Goal: Task Accomplishment & Management: Manage account settings

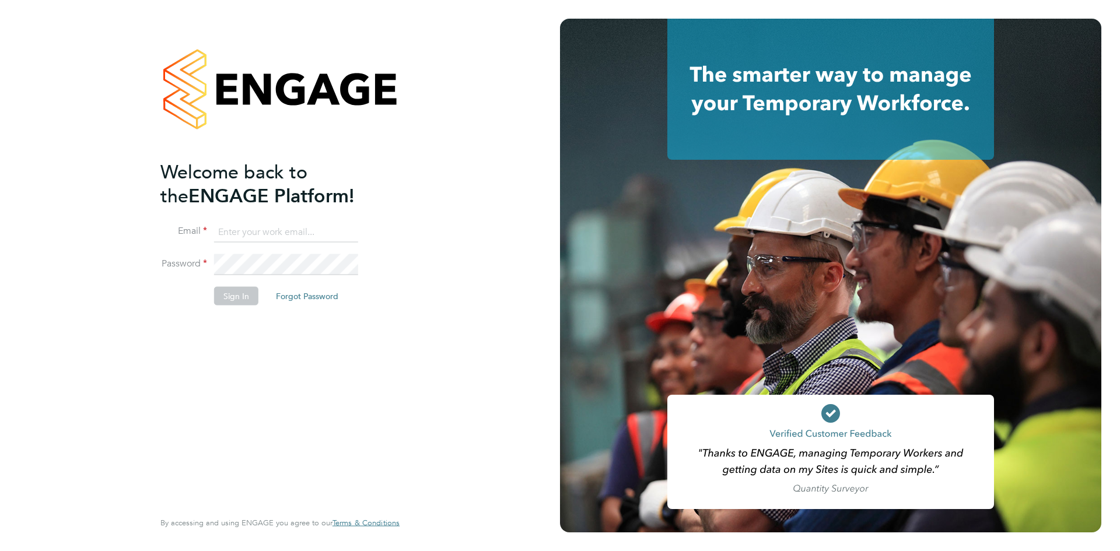
type input "[EMAIL_ADDRESS][DOMAIN_NAME]"
click at [239, 298] on button "Sign In" at bounding box center [236, 295] width 44 height 19
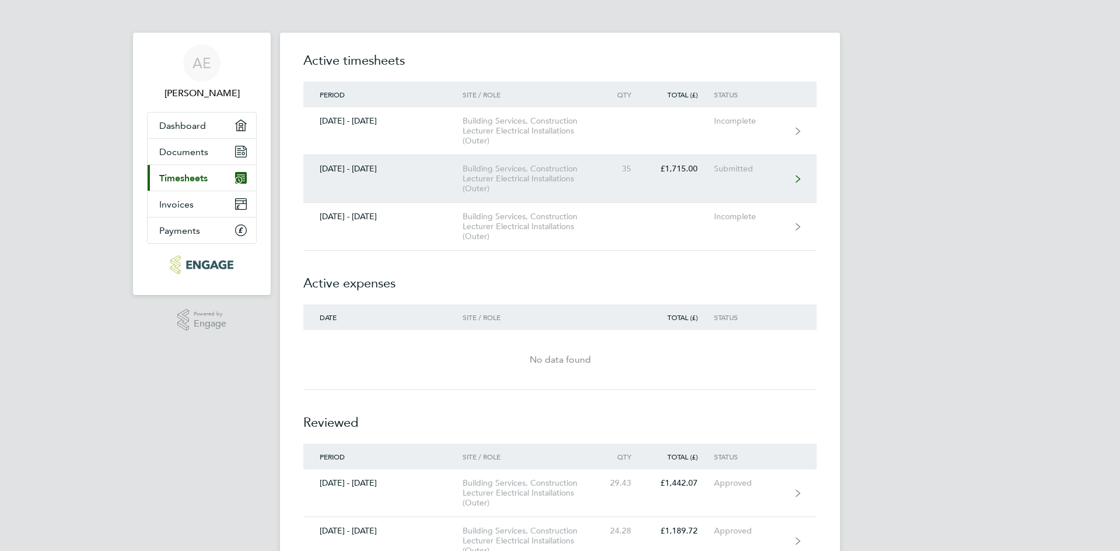
click at [581, 186] on div "Building Services, Construction Lecturer Electrical Installations (Outer)" at bounding box center [529, 179] width 134 height 30
